Goal: Information Seeking & Learning: Learn about a topic

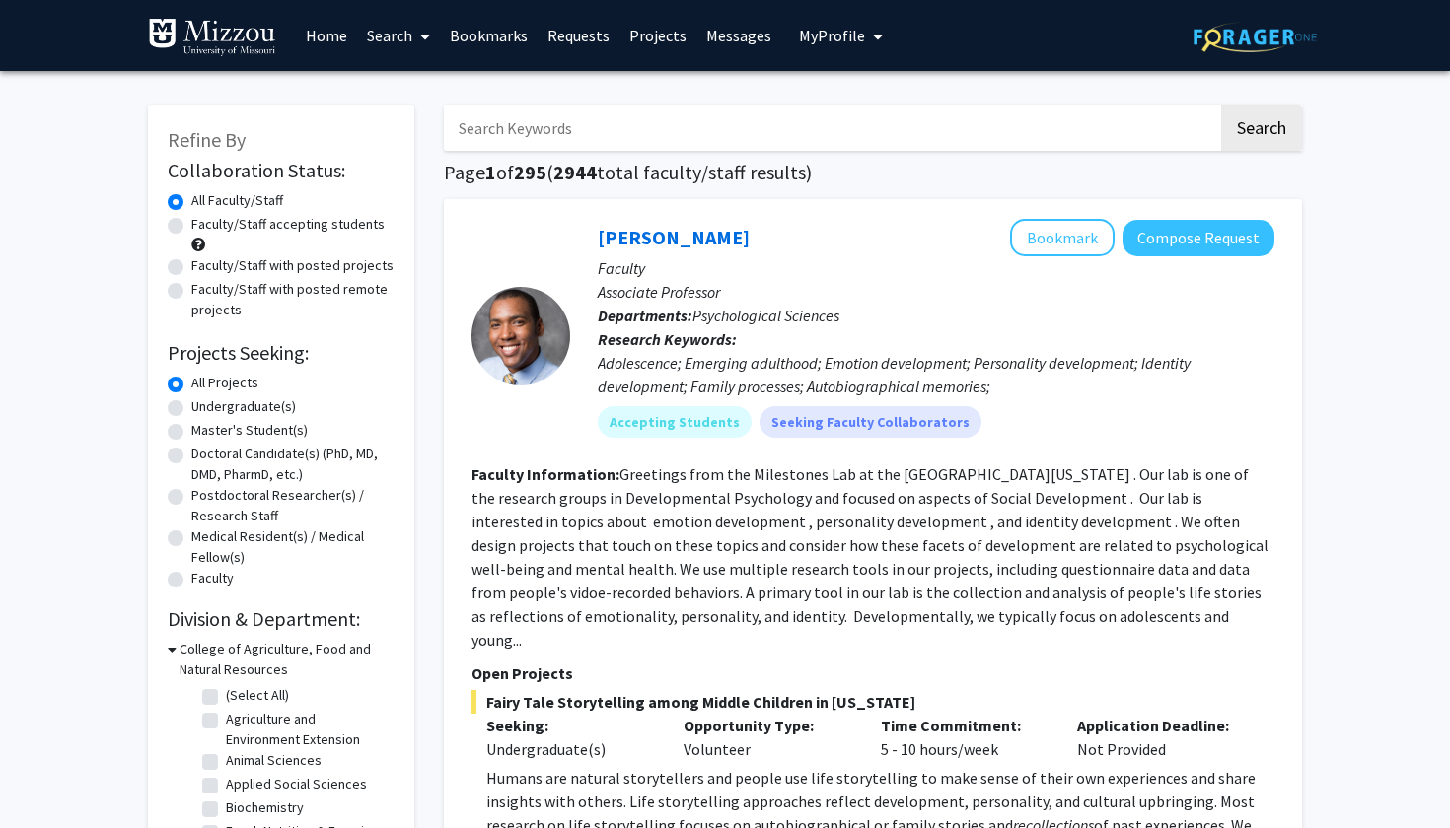
click at [231, 229] on label "Faculty/Staff accepting students" at bounding box center [287, 224] width 193 height 21
click at [204, 227] on input "Faculty/Staff accepting students" at bounding box center [197, 220] width 13 height 13
radio input "true"
click at [213, 409] on label "Undergraduate(s)" at bounding box center [243, 406] width 105 height 21
click at [204, 409] on input "Undergraduate(s)" at bounding box center [197, 402] width 13 height 13
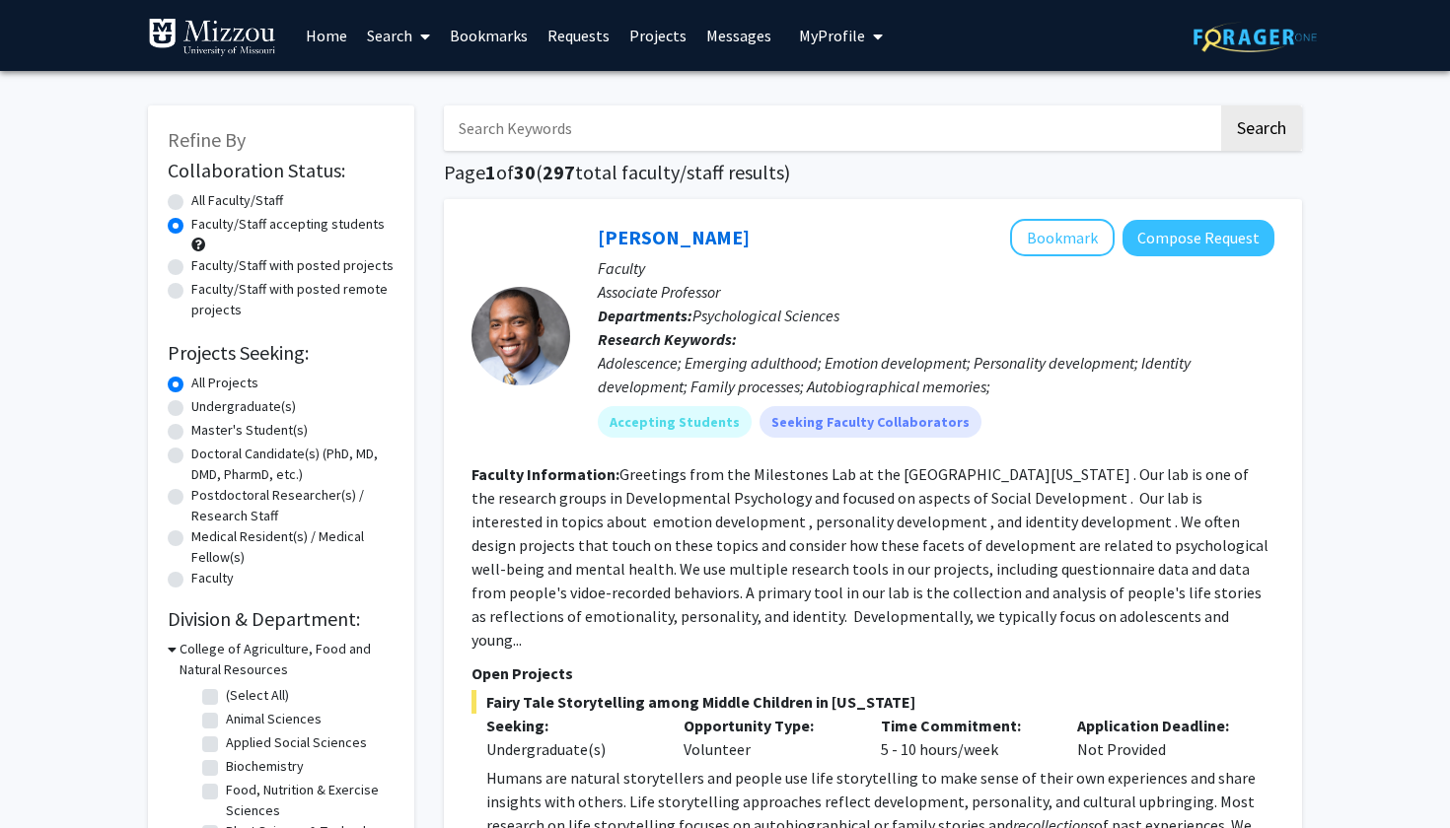
radio input "true"
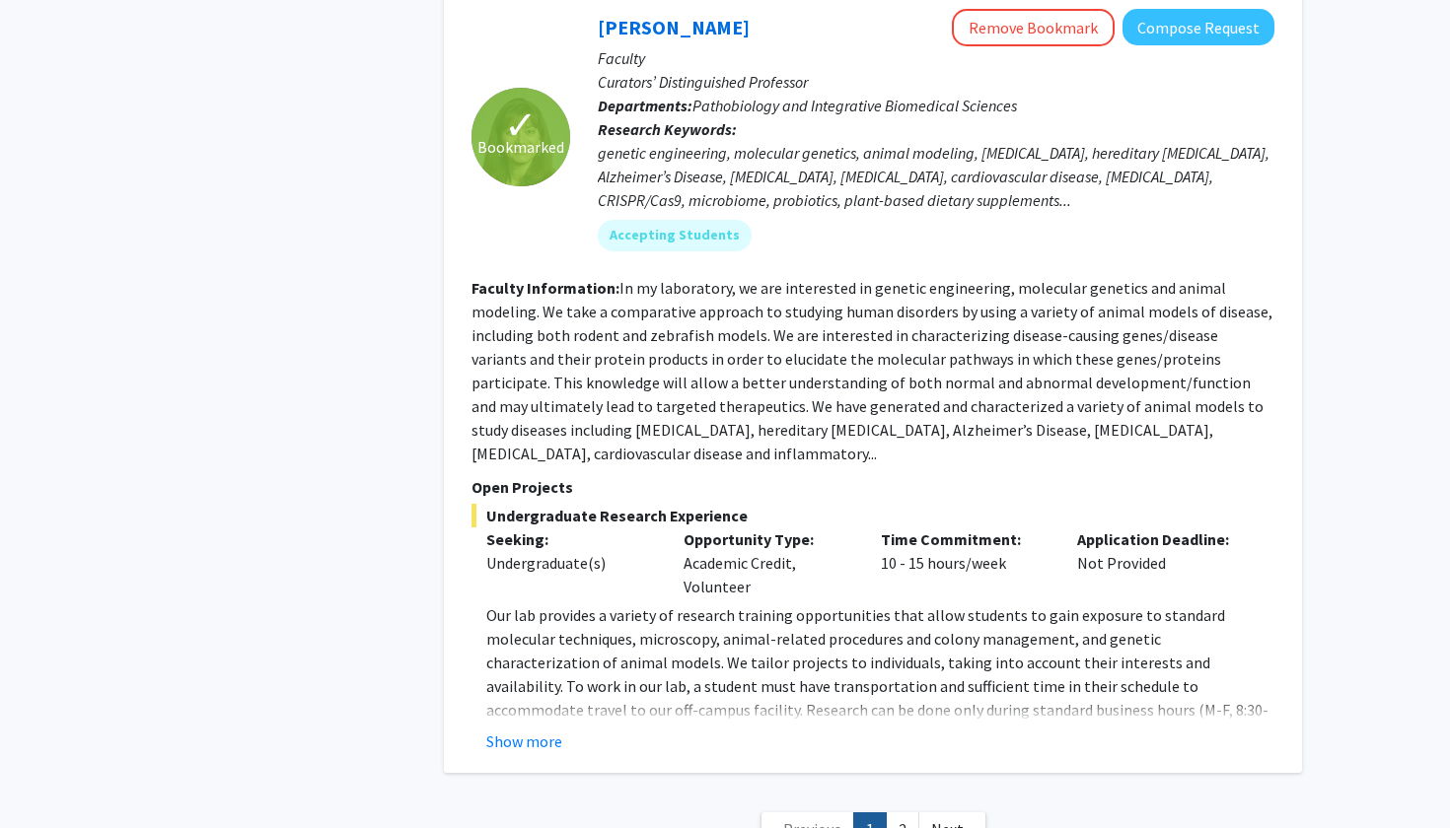
scroll to position [8465, 0]
click at [909, 814] on link "2" at bounding box center [903, 831] width 34 height 35
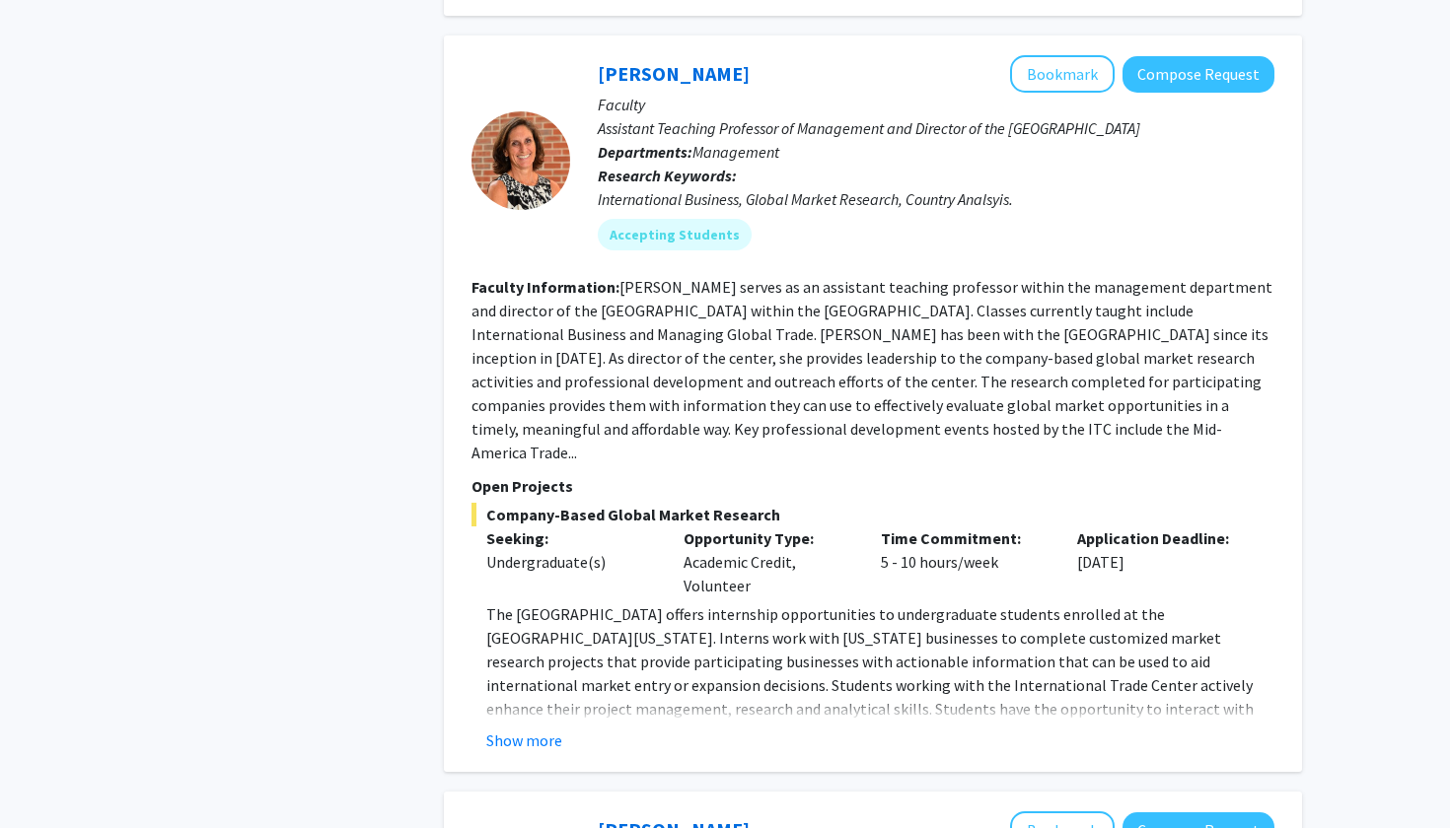
scroll to position [1538, 0]
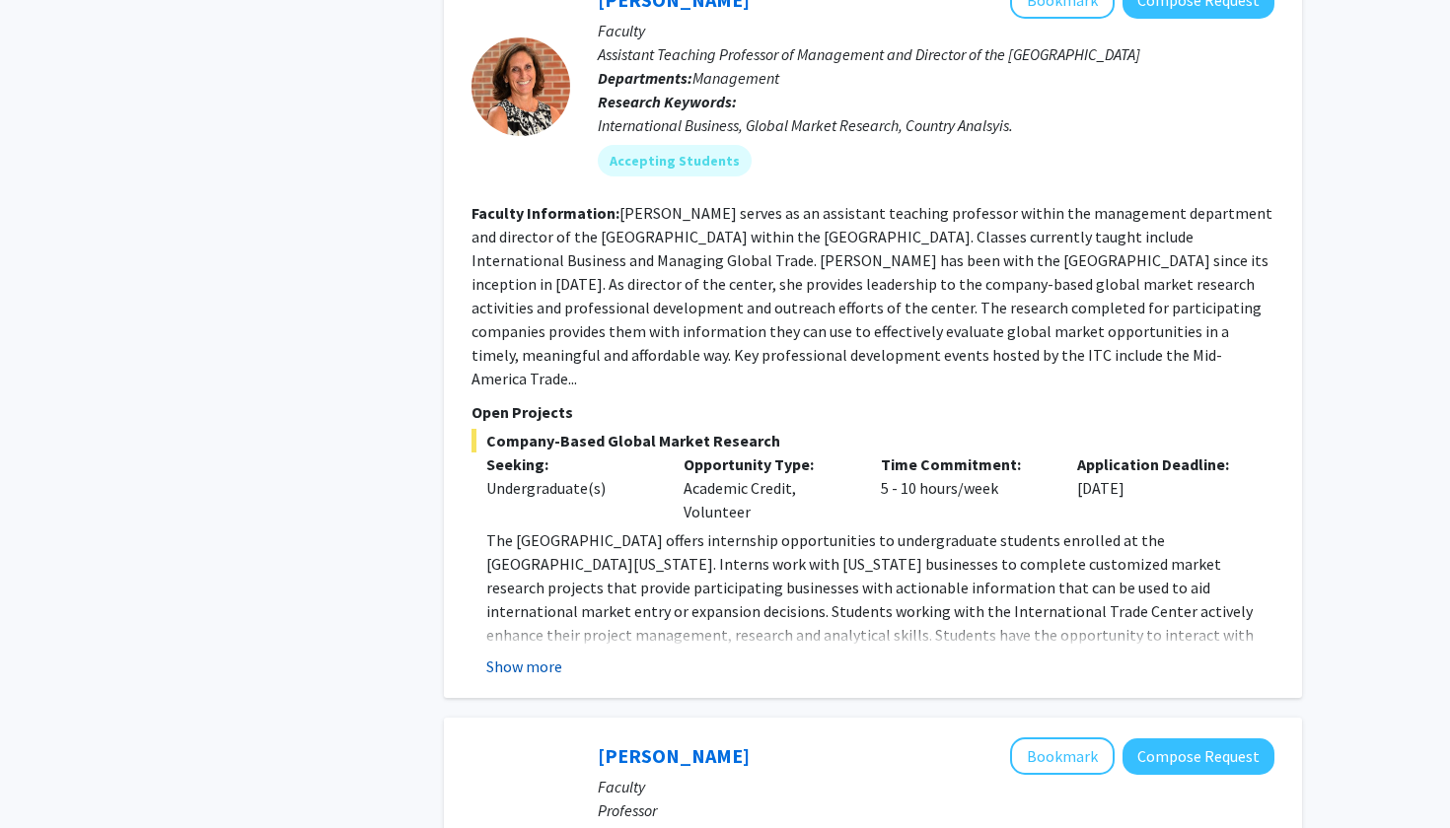
click at [523, 655] on button "Show more" at bounding box center [524, 667] width 76 height 24
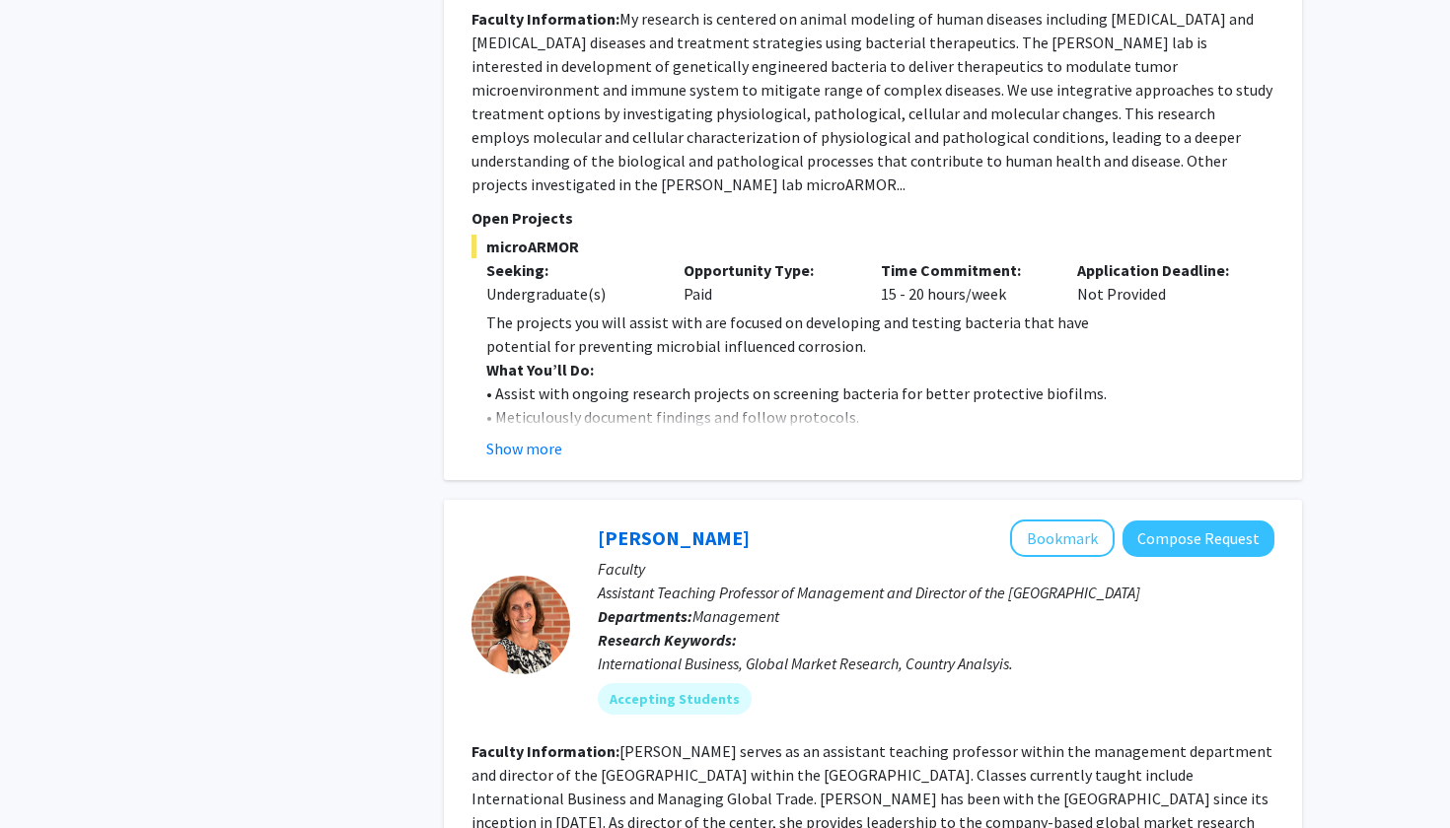
scroll to position [735, 0]
